Goal: Entertainment & Leisure: Consume media (video, audio)

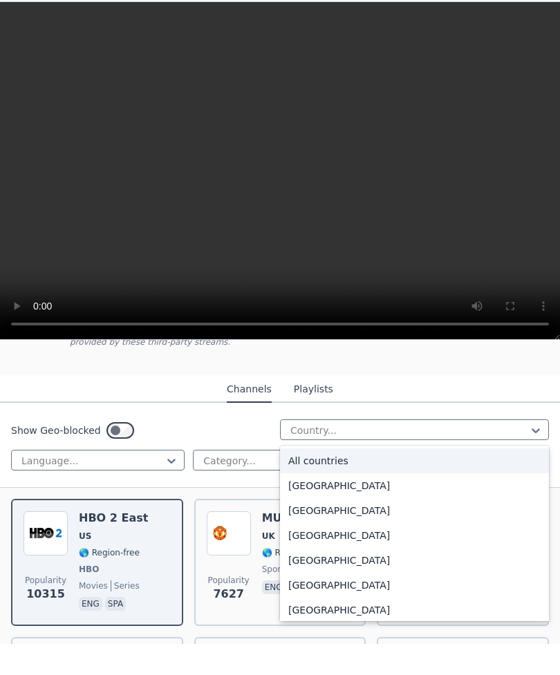
scroll to position [121, 0]
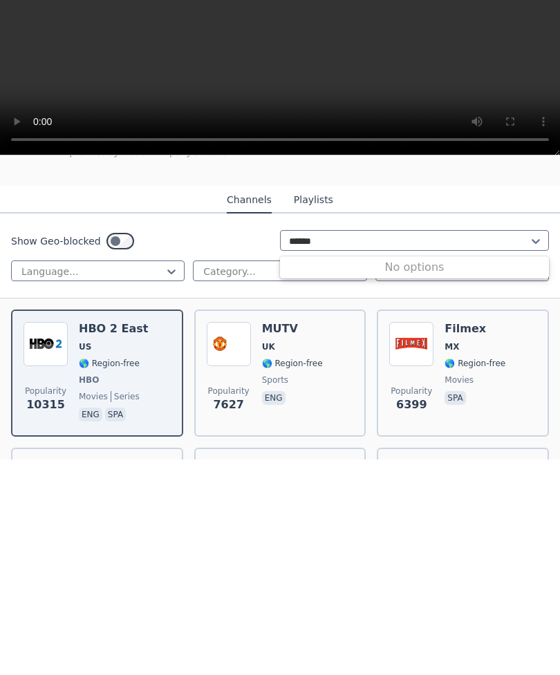
type input "******"
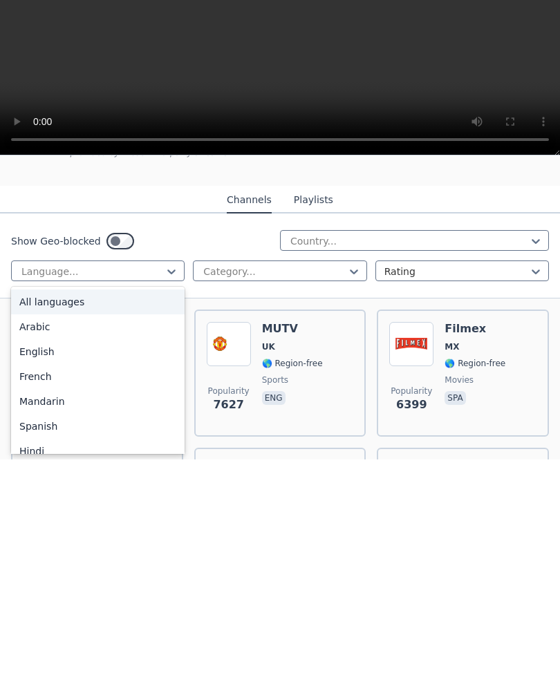
scroll to position [0, 0]
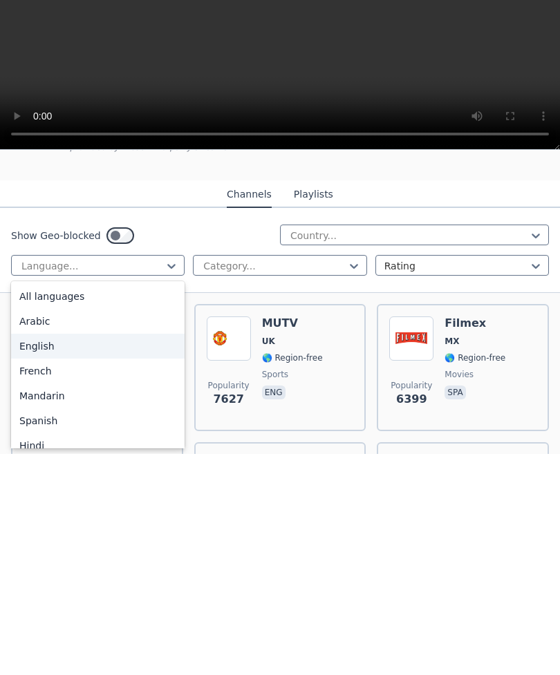
click at [49, 555] on div "English" at bounding box center [97, 567] width 173 height 25
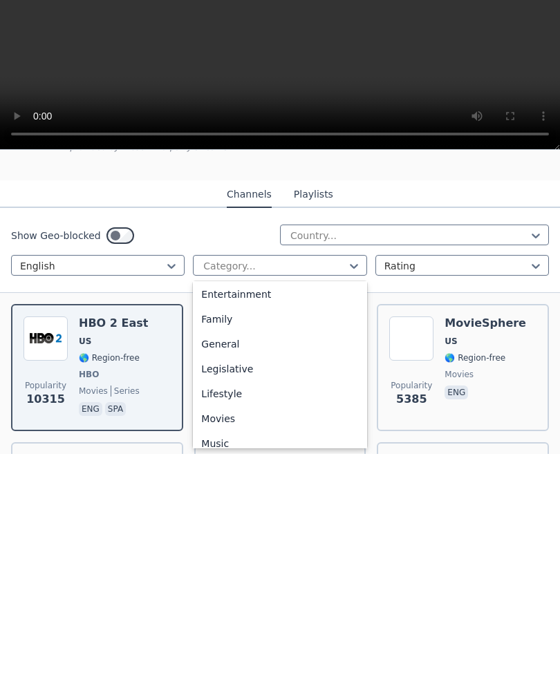
scroll to position [254, 0]
click at [228, 550] on div "General" at bounding box center [279, 562] width 173 height 25
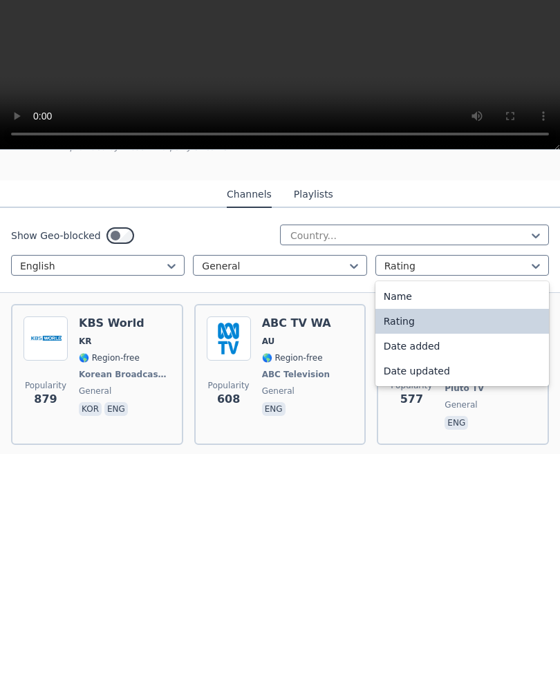
click at [488, 505] on div "Name" at bounding box center [461, 517] width 173 height 25
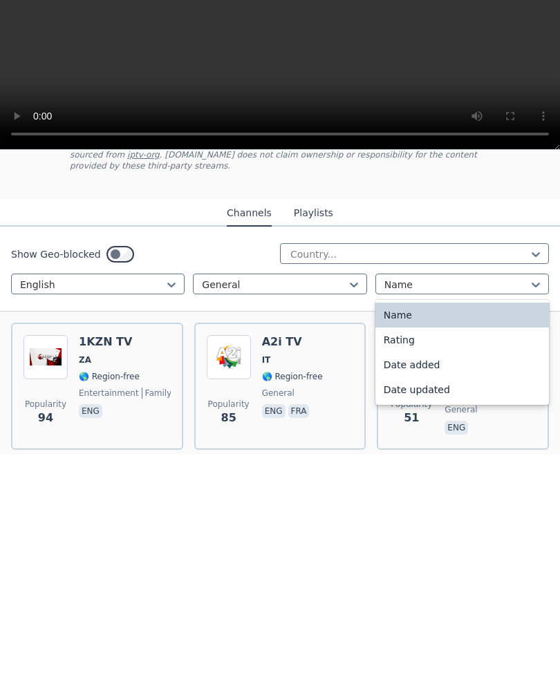
scroll to position [103, 0]
click at [435, 573] on div "Date added" at bounding box center [461, 585] width 173 height 25
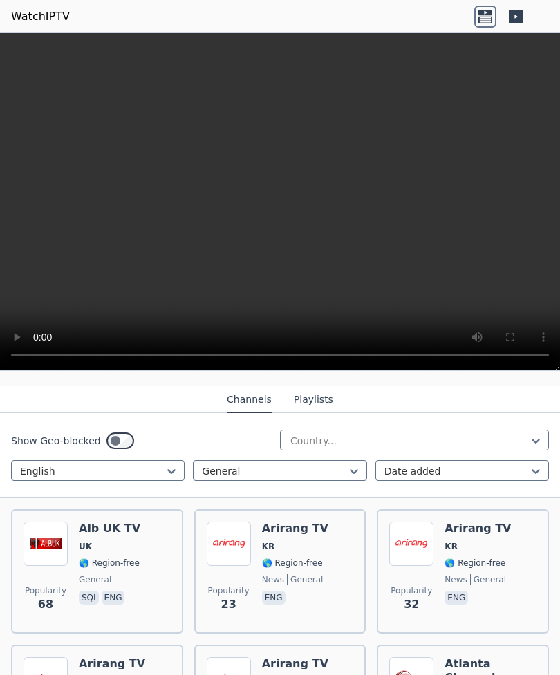
scroll to position [131, 0]
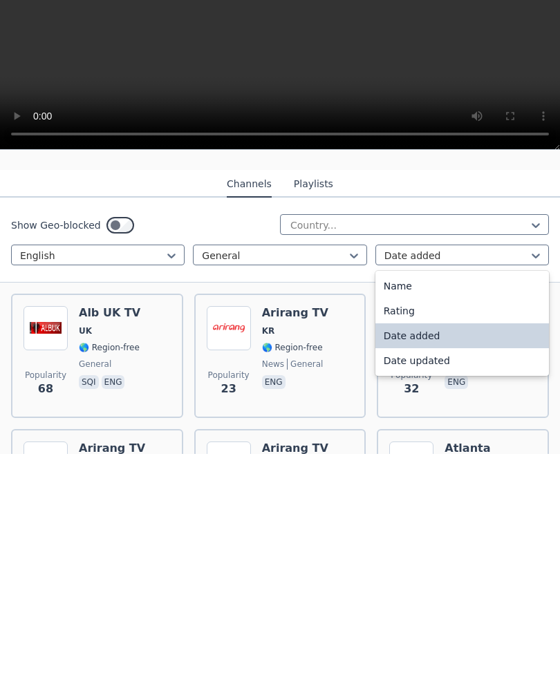
click at [461, 569] on div "Date updated" at bounding box center [461, 581] width 173 height 25
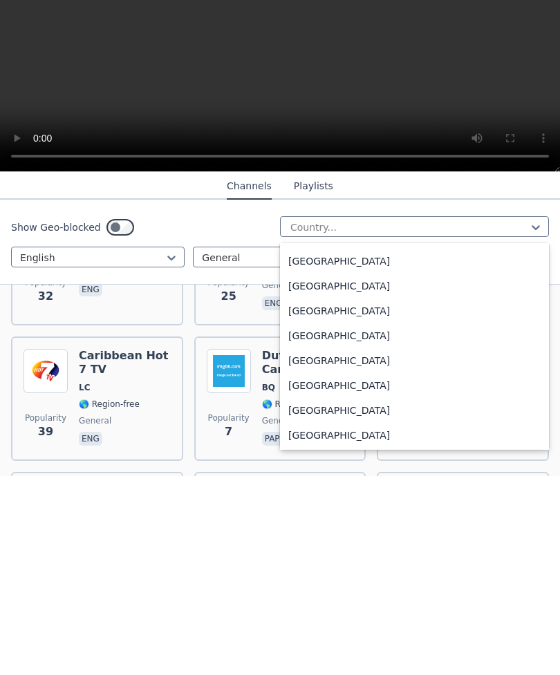
scroll to position [718, 0]
click at [312, 546] on div "[GEOGRAPHIC_DATA]" at bounding box center [414, 558] width 269 height 25
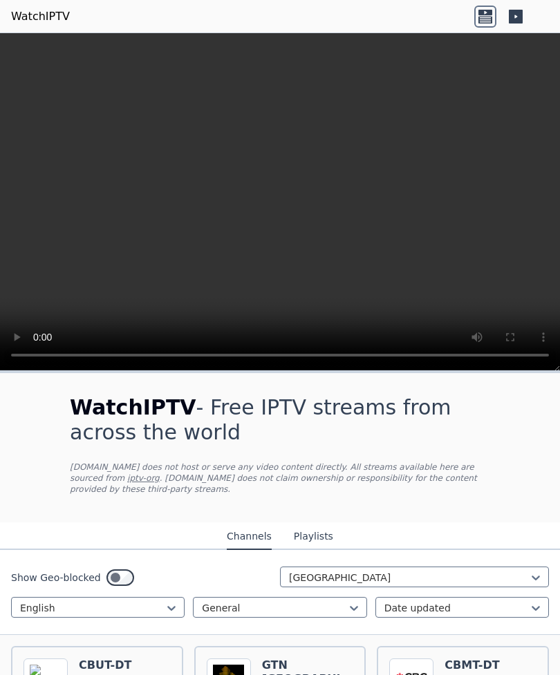
click at [324, 533] on button "Playlists" at bounding box center [313, 537] width 39 height 26
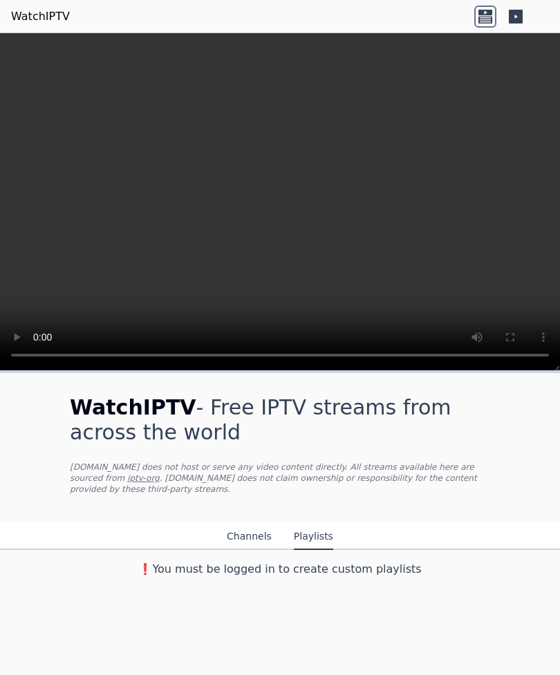
click at [269, 533] on button "Channels" at bounding box center [249, 537] width 45 height 26
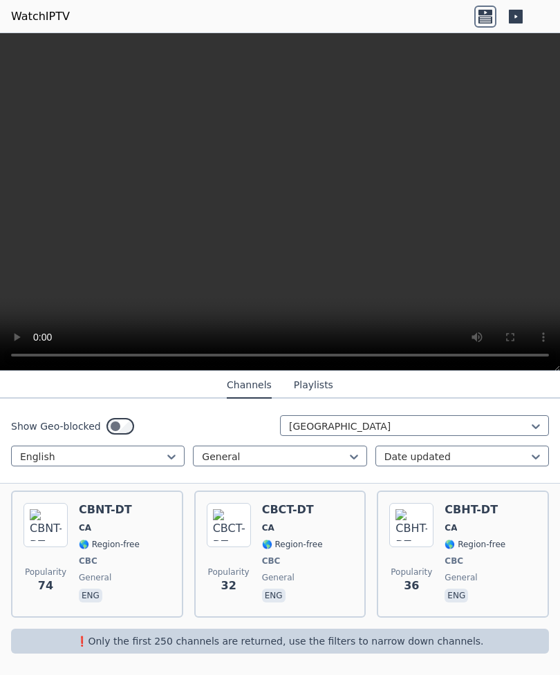
scroll to position [984, 0]
click at [327, 385] on button "Playlists" at bounding box center [313, 385] width 39 height 26
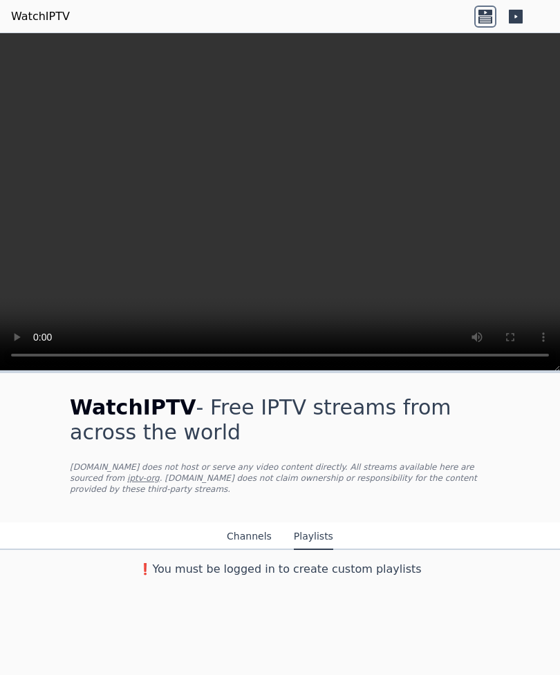
click at [258, 537] on button "Channels" at bounding box center [249, 537] width 45 height 26
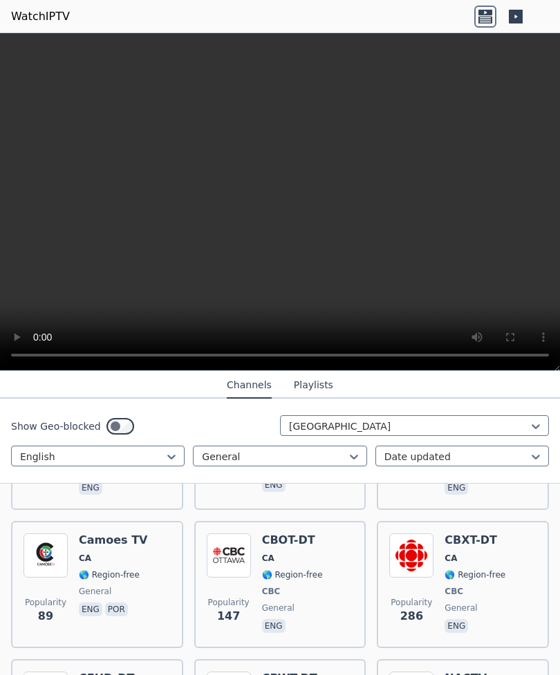
scroll to position [260, 0]
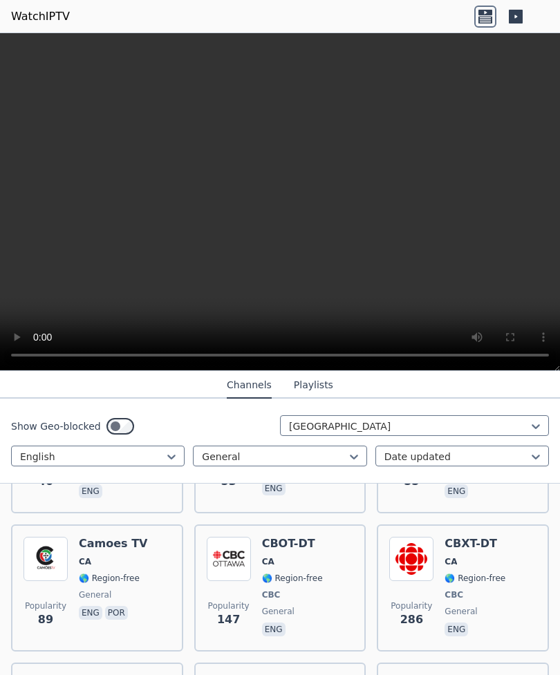
click at [488, 571] on div "CBXT-DT CA 🌎 Region-free CBC general eng" at bounding box center [474, 588] width 61 height 102
